Goal: Check status

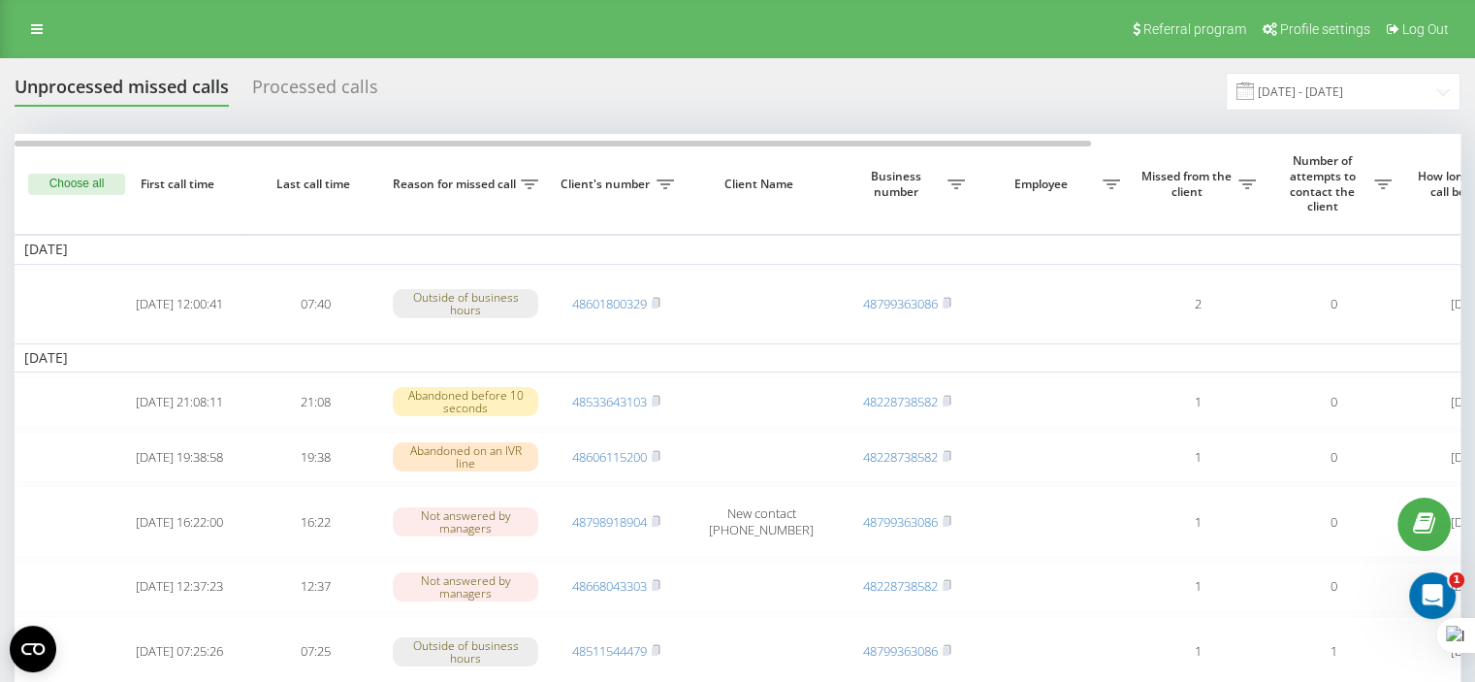
click at [343, 89] on div "Processed calls" at bounding box center [315, 92] width 126 height 30
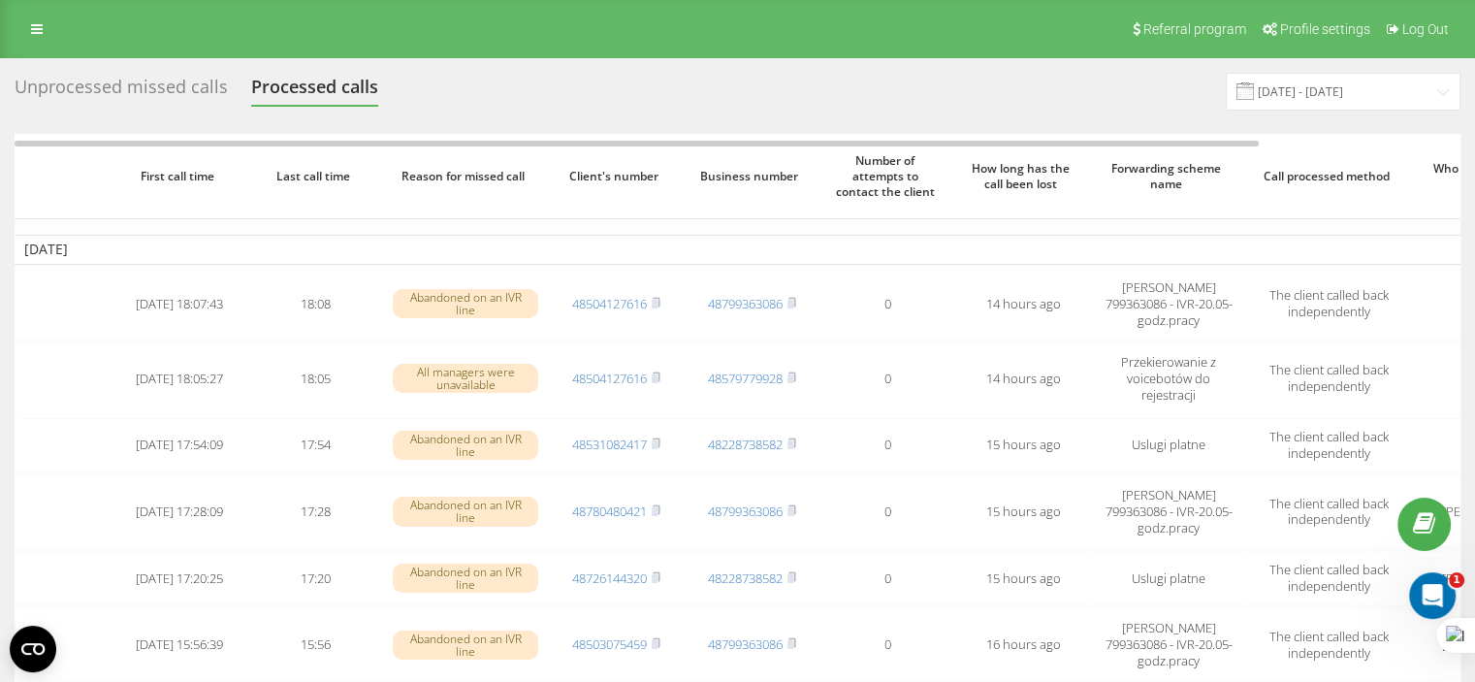
click at [181, 81] on div "Unprocessed missed calls" at bounding box center [121, 92] width 213 height 30
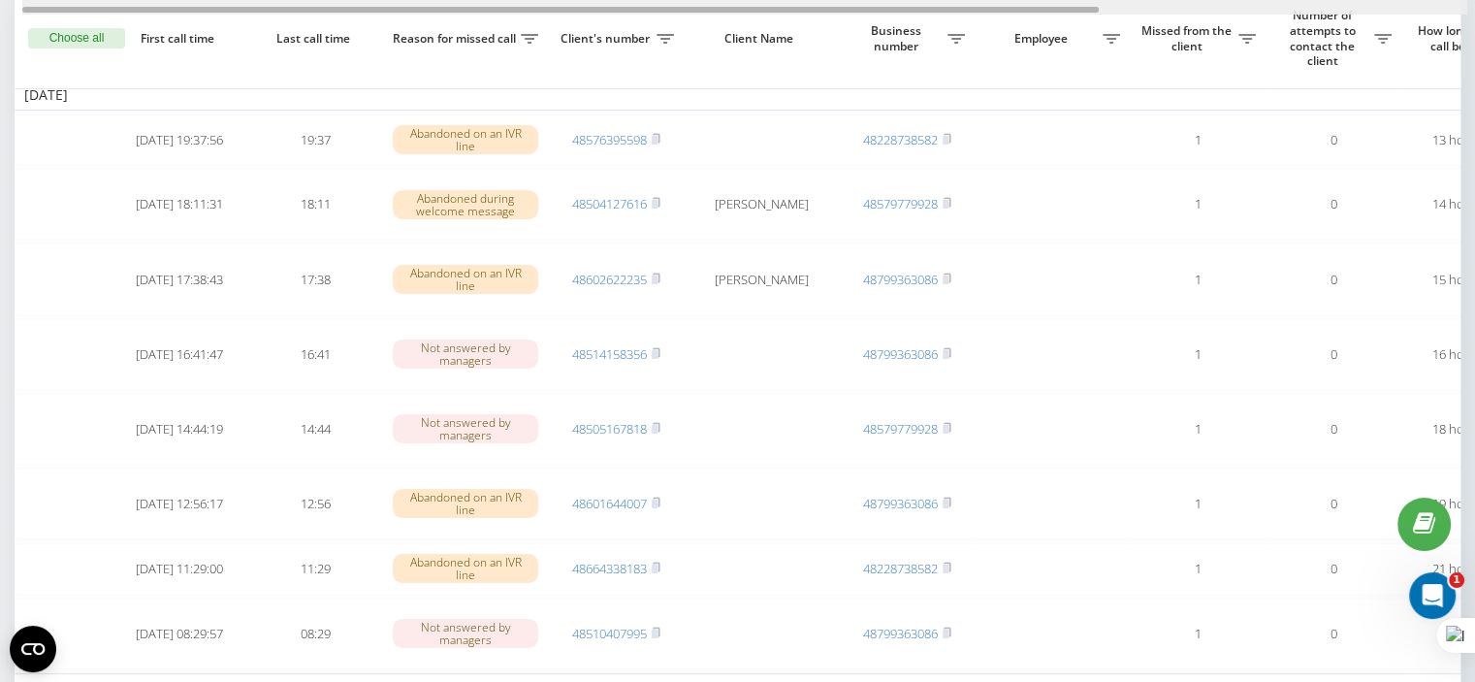
drag, startPoint x: 888, startPoint y: 10, endPoint x: 597, endPoint y: 25, distance: 291.4
